Goal: Find specific page/section: Find specific page/section

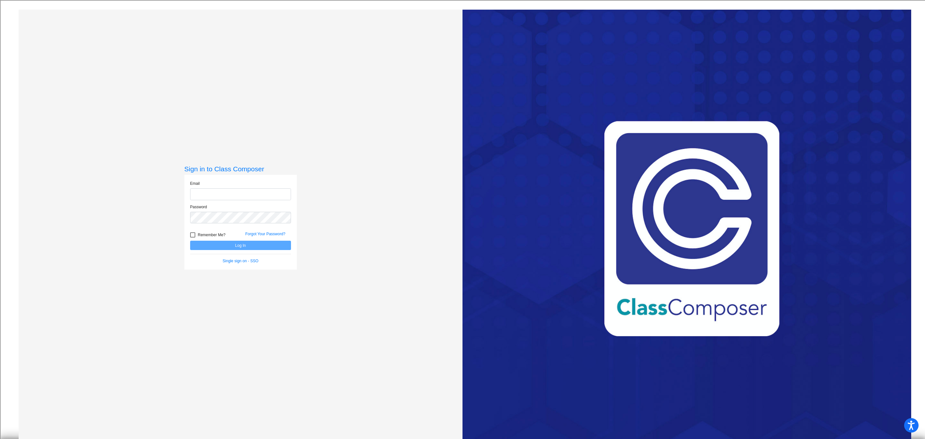
type input "[EMAIL_ADDRESS][DOMAIN_NAME]"
click at [261, 248] on button "Log In" at bounding box center [240, 245] width 101 height 9
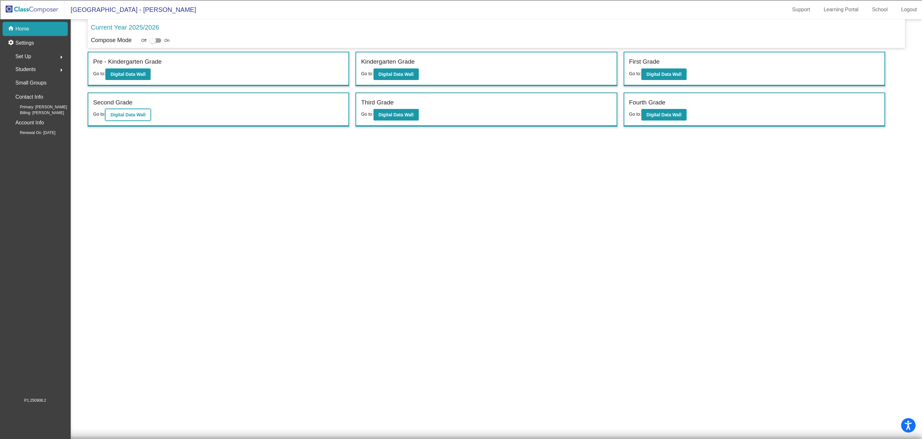
click at [139, 113] on b "Digital Data Wall" at bounding box center [127, 114] width 35 height 5
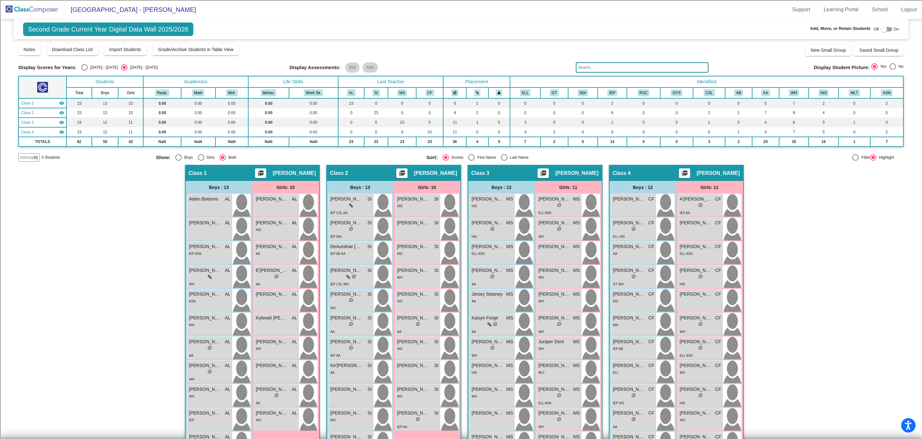
click at [88, 69] on div "[DATE] - [DATE]" at bounding box center [103, 68] width 30 height 6
click at [84, 71] on input "[DATE] - [DATE]" at bounding box center [84, 71] width 0 height 0
radio input "true"
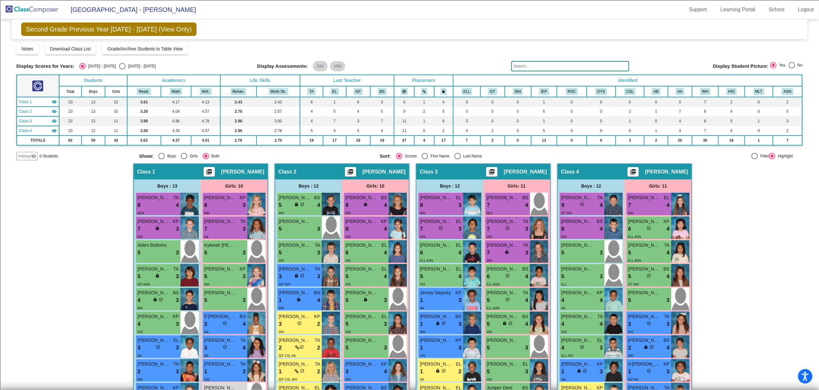
drag, startPoint x: 871, startPoint y: 0, endPoint x: 747, endPoint y: 338, distance: 359.9
click at [748, 343] on div "Hallway - Hallway Class picture_as_pdf Add Student First Name Last Name Student…" at bounding box center [409, 337] width 786 height 348
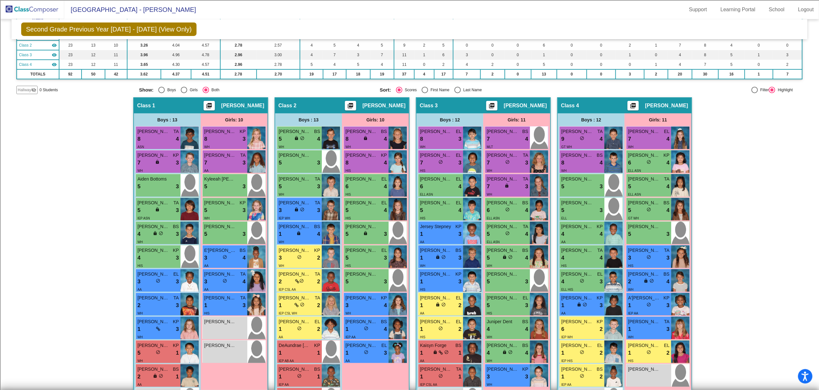
scroll to position [121, 0]
